Goal: Navigation & Orientation: Find specific page/section

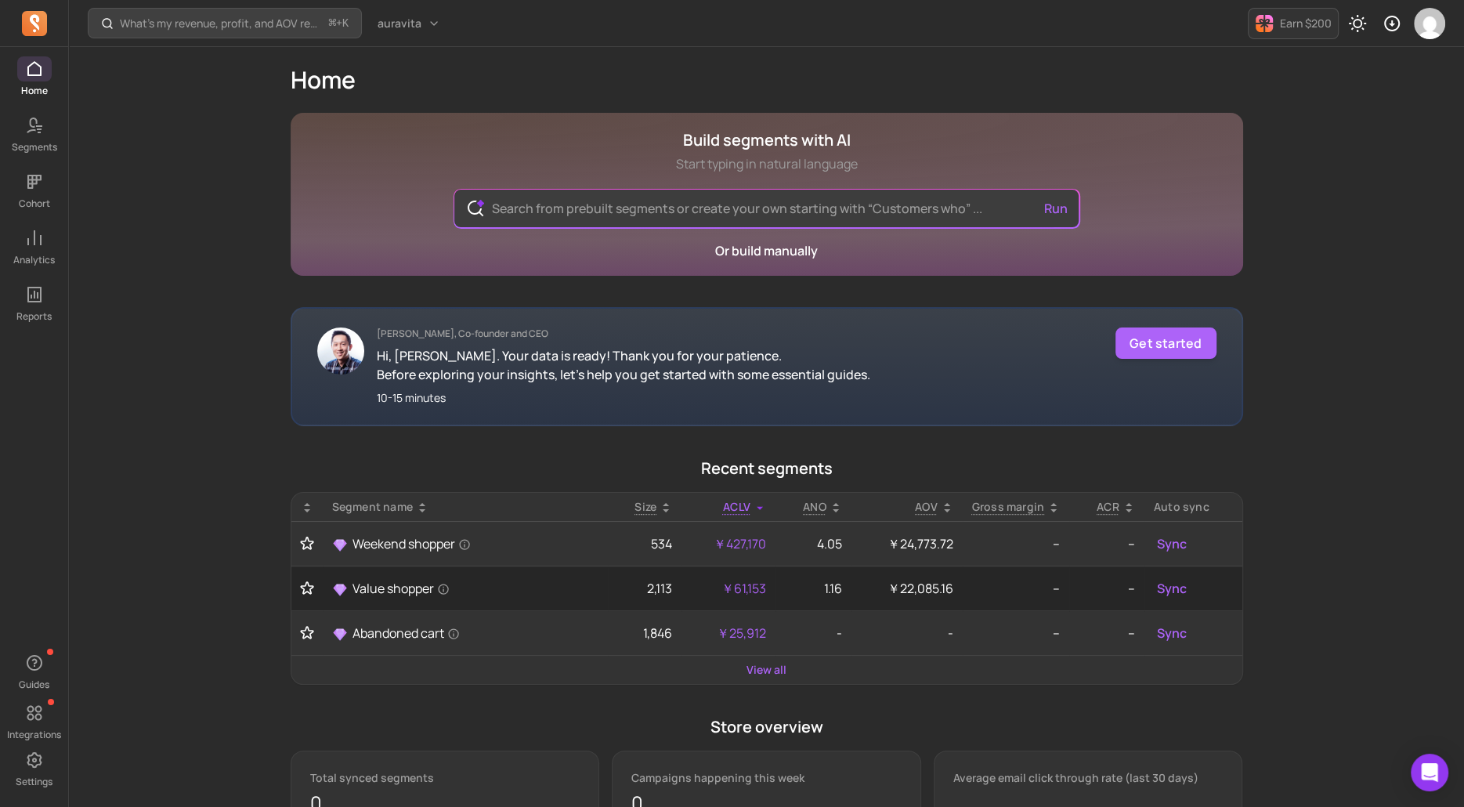
click at [244, 403] on div "What’s my revenue, profit, and AOV recently? ⌘ + K auravita Earn $200 Home Buil…" at bounding box center [766, 623] width 1395 height 1247
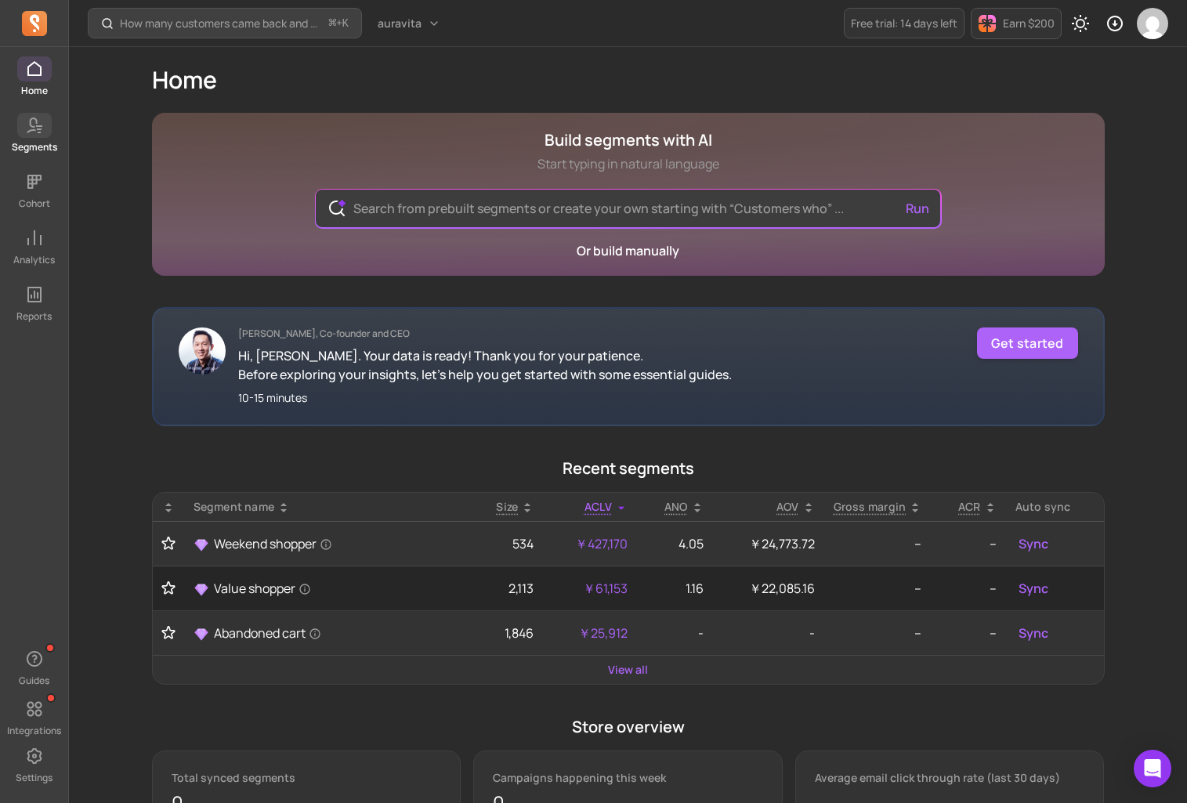
click at [35, 132] on icon at bounding box center [34, 125] width 19 height 19
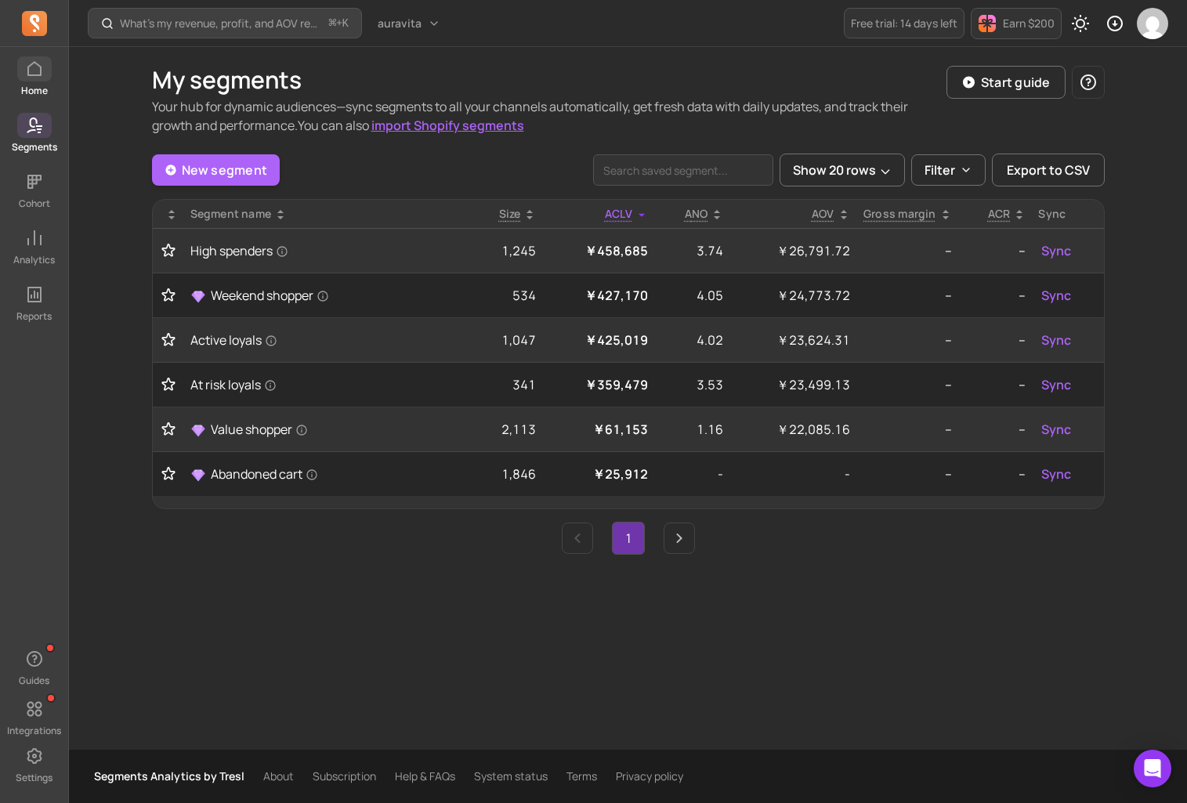
click at [33, 85] on p "Home" at bounding box center [34, 91] width 27 height 13
